Goal: Information Seeking & Learning: Learn about a topic

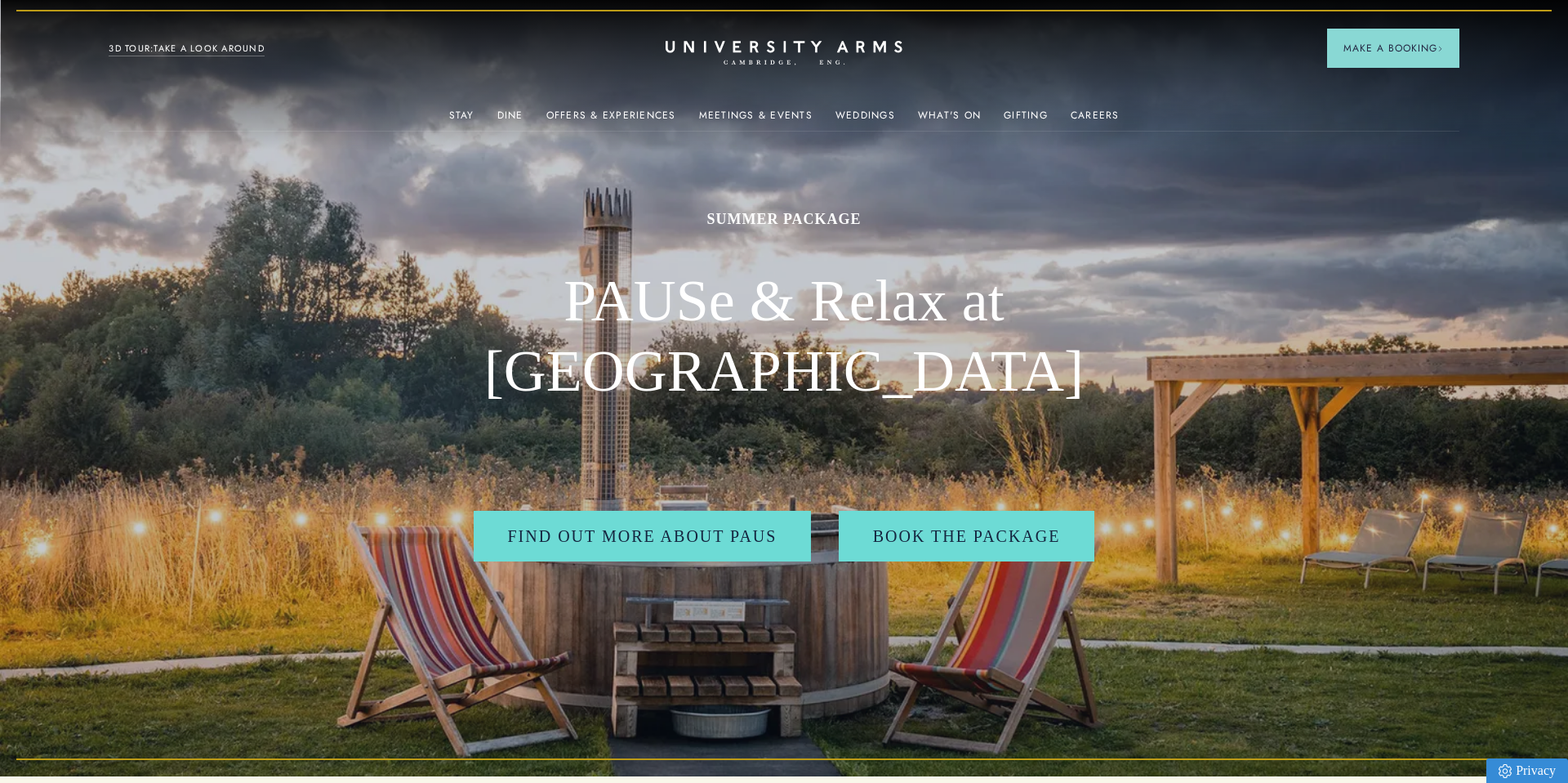
scroll to position [7, 1]
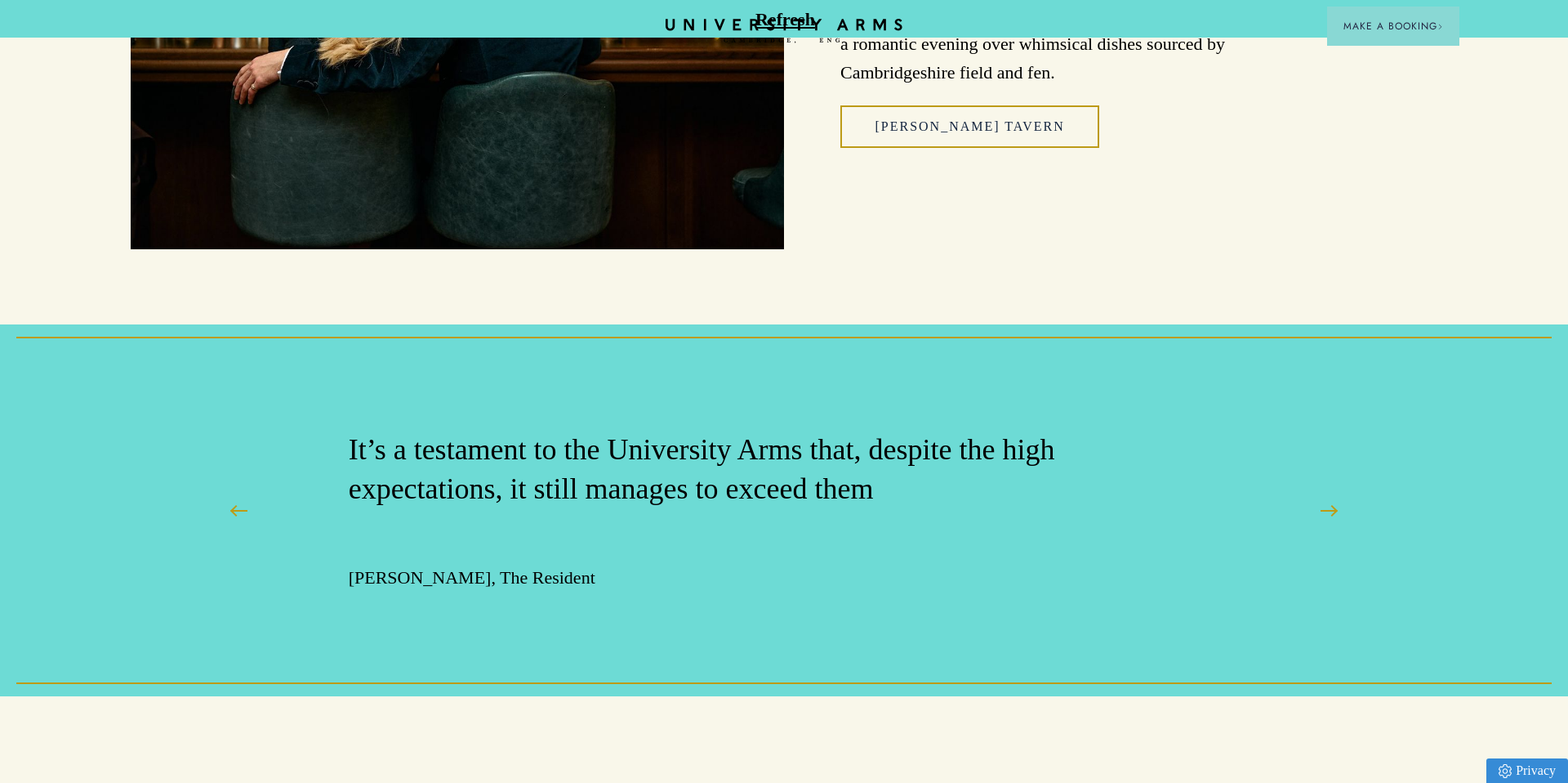
scroll to position [2736, 0]
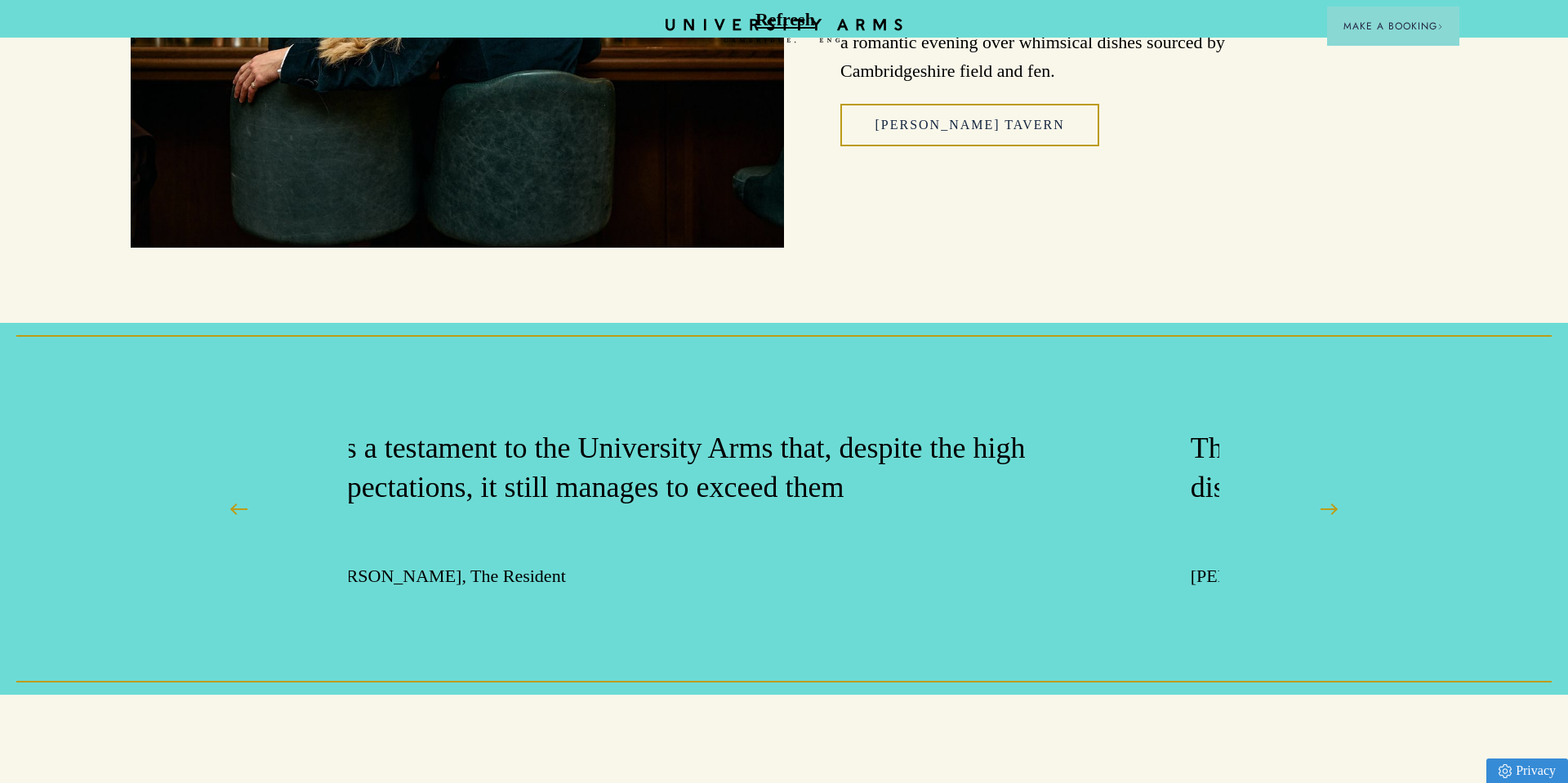
drag, startPoint x: 820, startPoint y: 390, endPoint x: 245, endPoint y: 397, distance: 575.0
click at [245, 398] on div ""And in one stylish fell swoop, University Arms becomes the best hotel in [GEOG…" at bounding box center [784, 508] width 1306 height 222
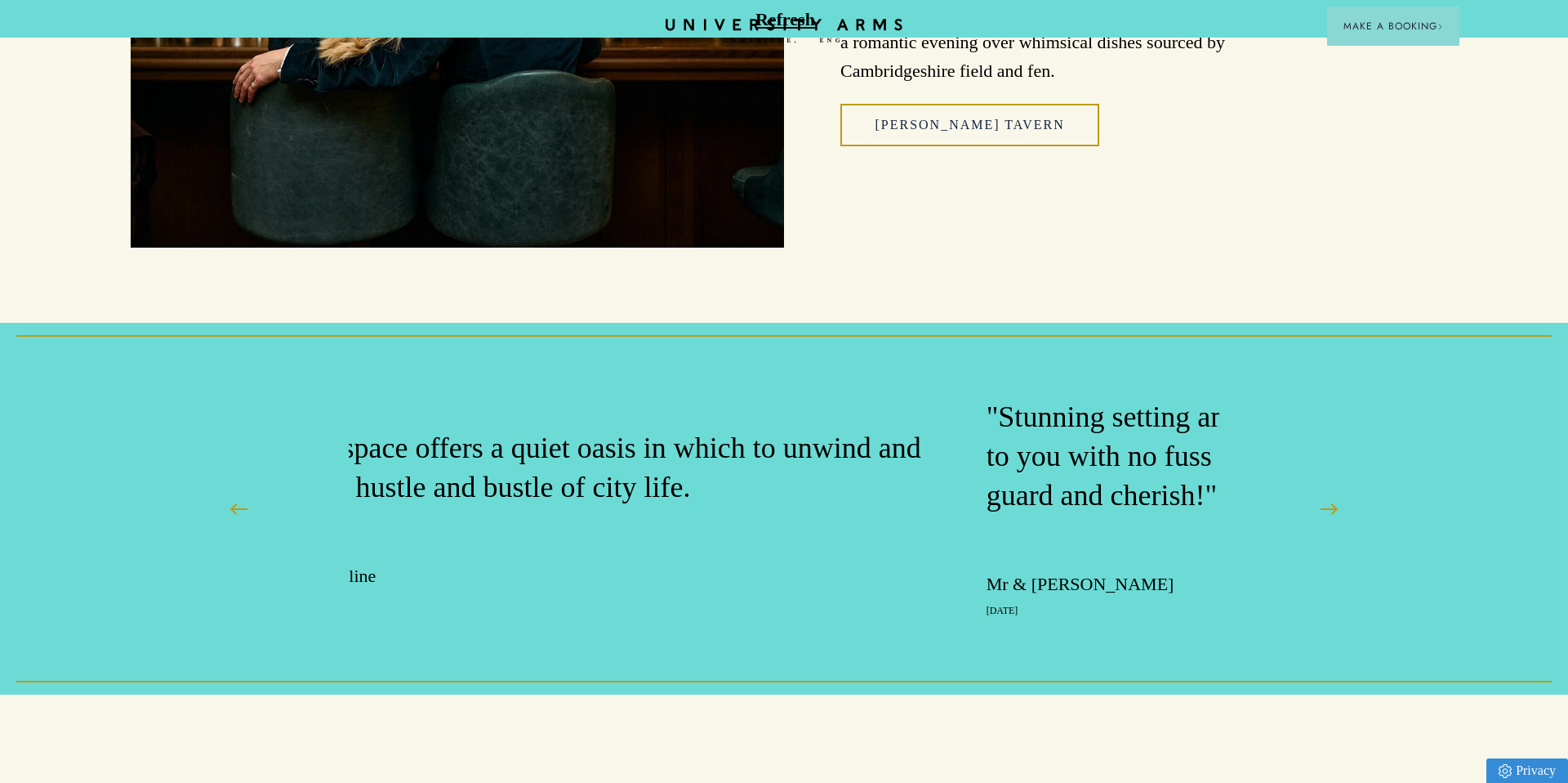
drag, startPoint x: 908, startPoint y: 398, endPoint x: 393, endPoint y: 388, distance: 515.1
click at [435, 429] on p "The hotel’s newest space offers a quiet oasis in which to unwind and disconnect…" at bounding box center [523, 468] width 815 height 78
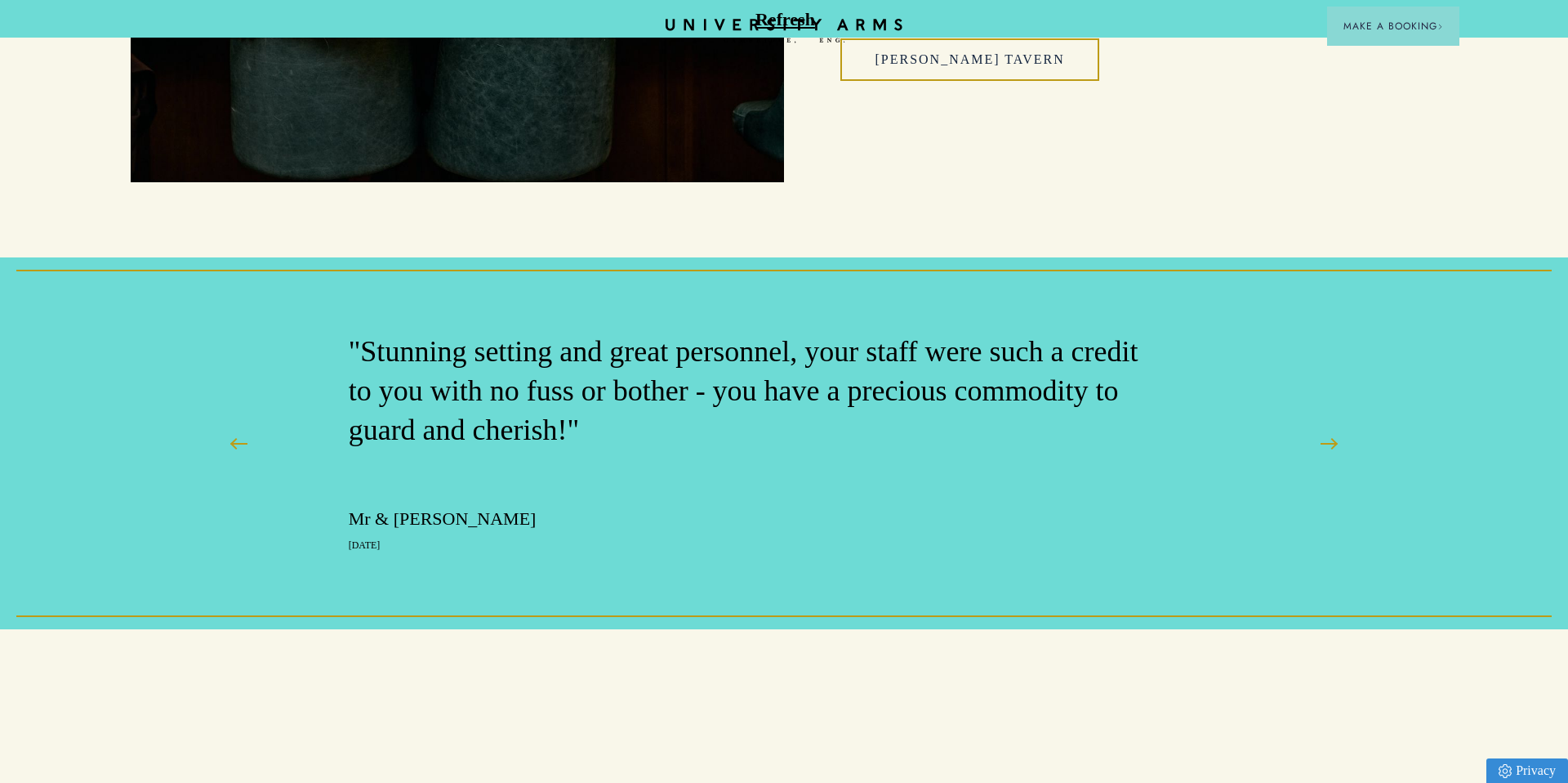
scroll to position [2803, 0]
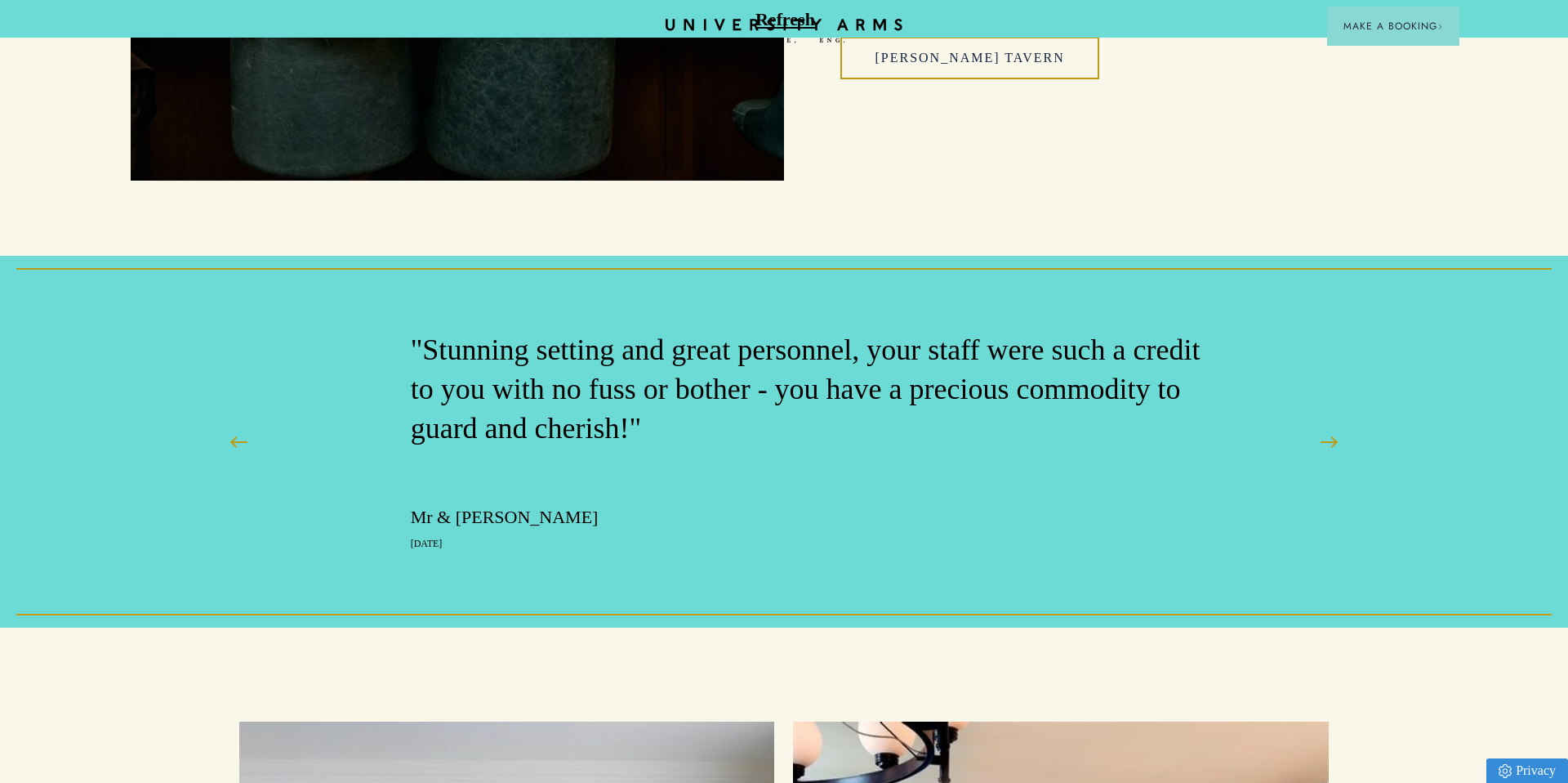
drag, startPoint x: 392, startPoint y: 459, endPoint x: 473, endPoint y: 462, distance: 81.1
click at [473, 505] on p "Mr & [PERSON_NAME]" at bounding box center [818, 517] width 815 height 24
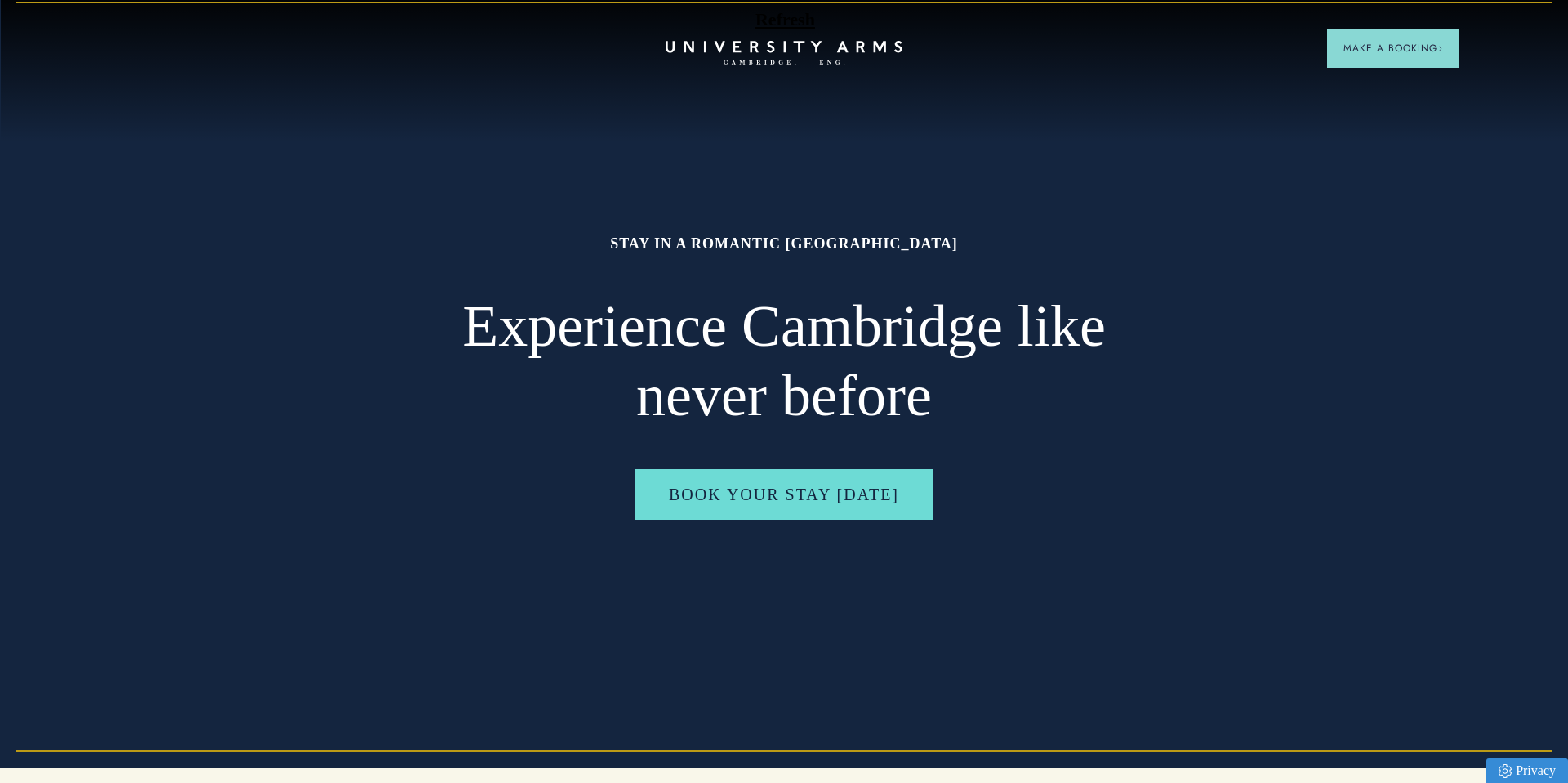
scroll to position [0, 0]
